Goal: Task Accomplishment & Management: Use online tool/utility

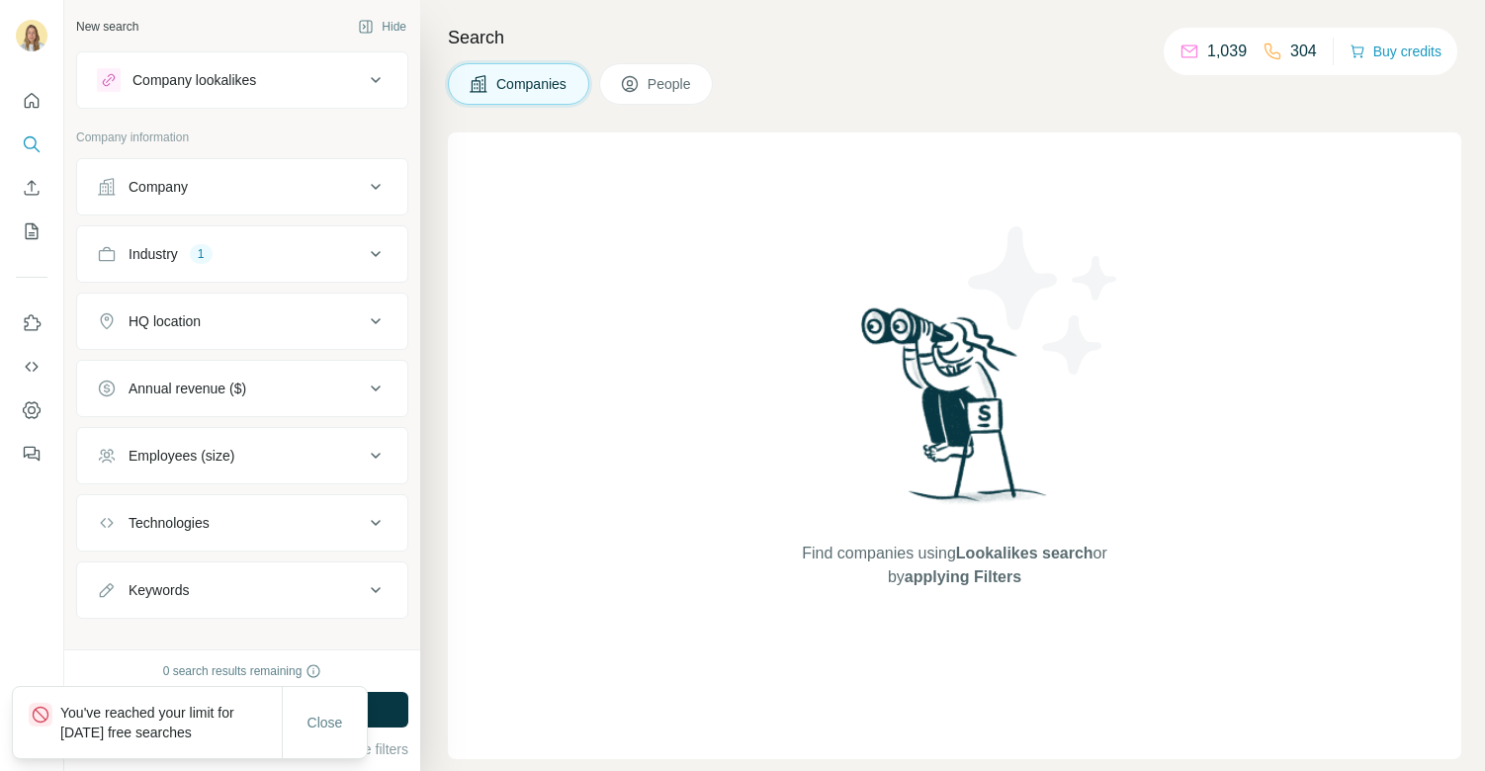
click at [145, 246] on div "Industry" at bounding box center [153, 254] width 49 height 20
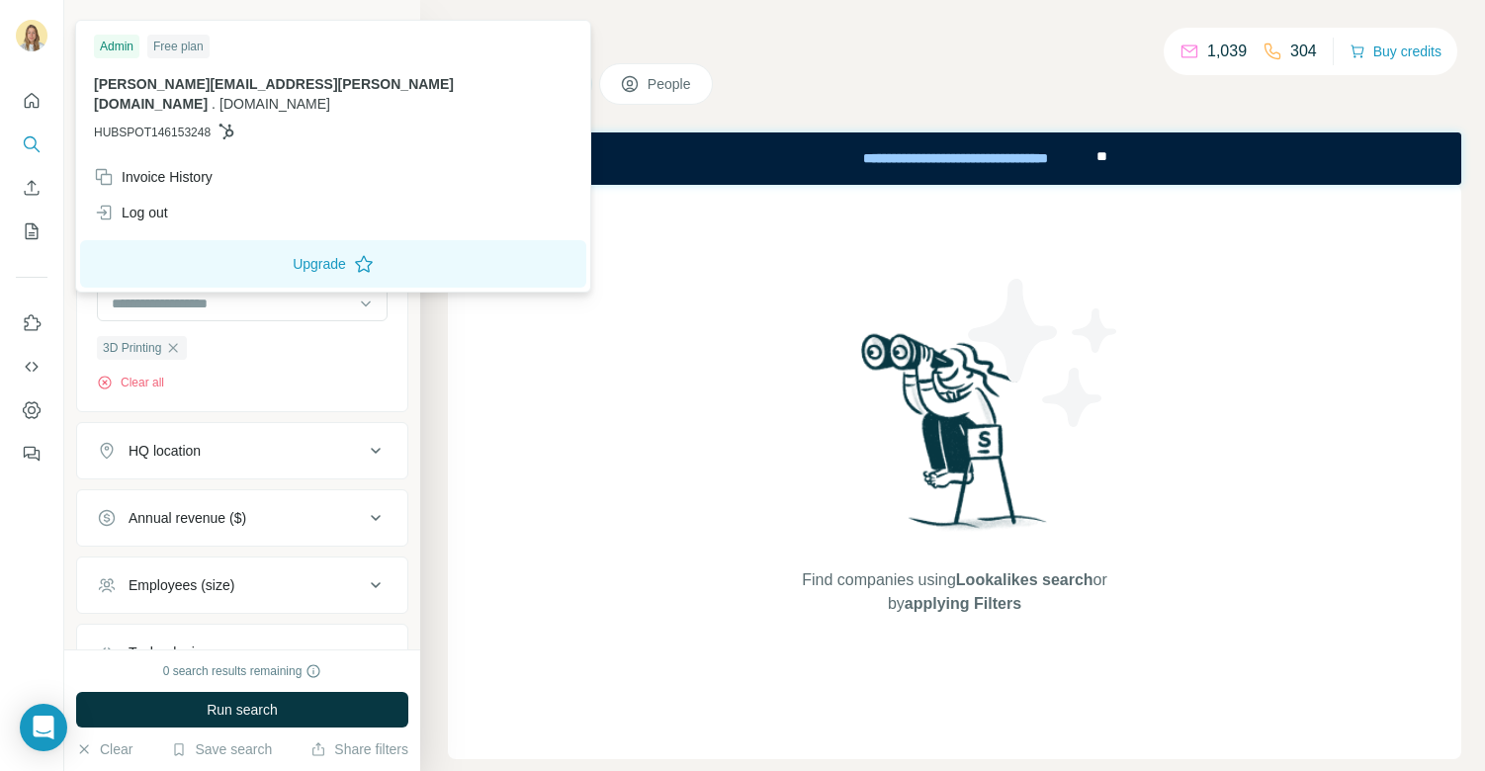
click at [22, 33] on img at bounding box center [32, 36] width 32 height 32
click at [115, 203] on div "Log out" at bounding box center [131, 213] width 74 height 20
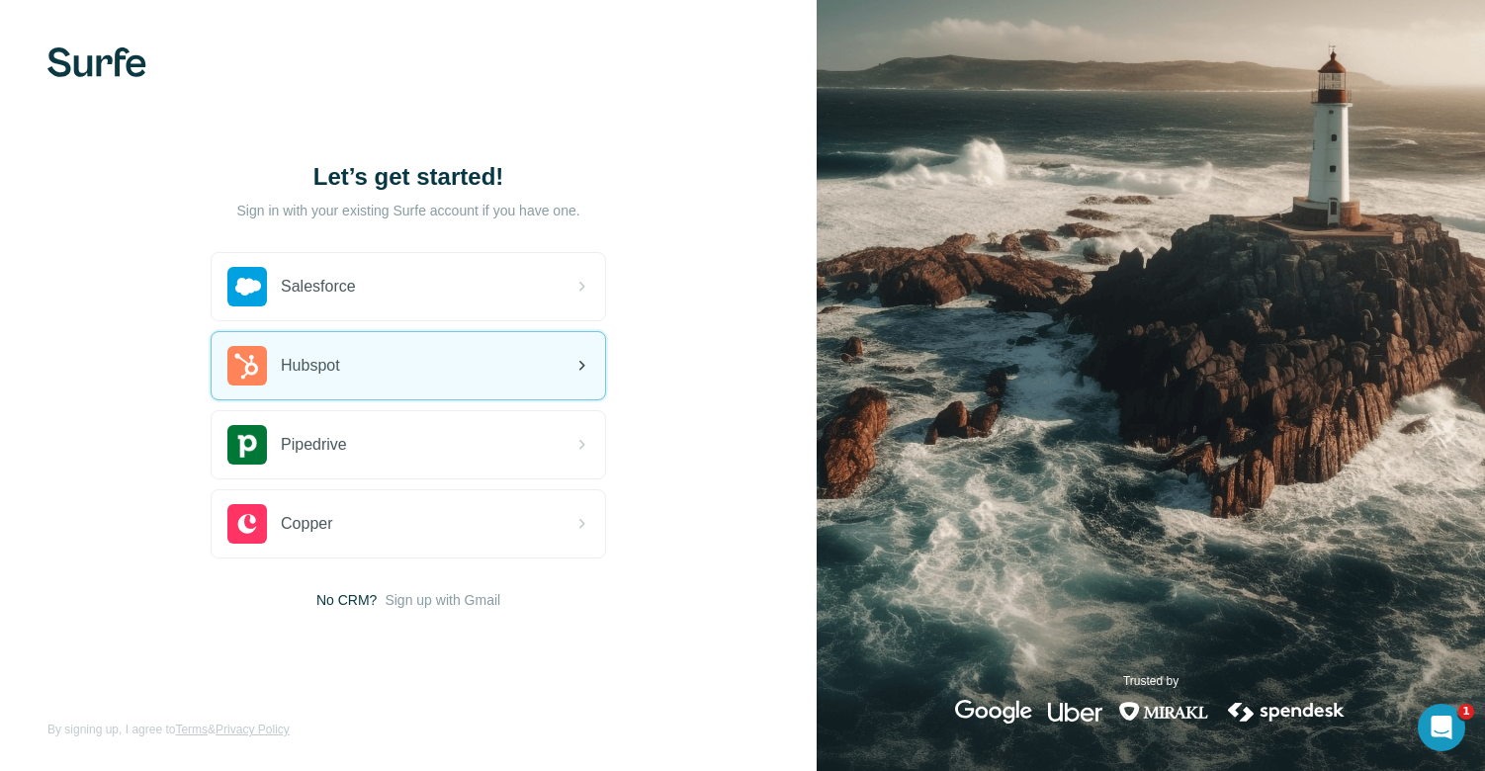
click at [291, 361] on span "Hubspot" at bounding box center [310, 366] width 59 height 24
